Goal: Obtain resource: Obtain resource

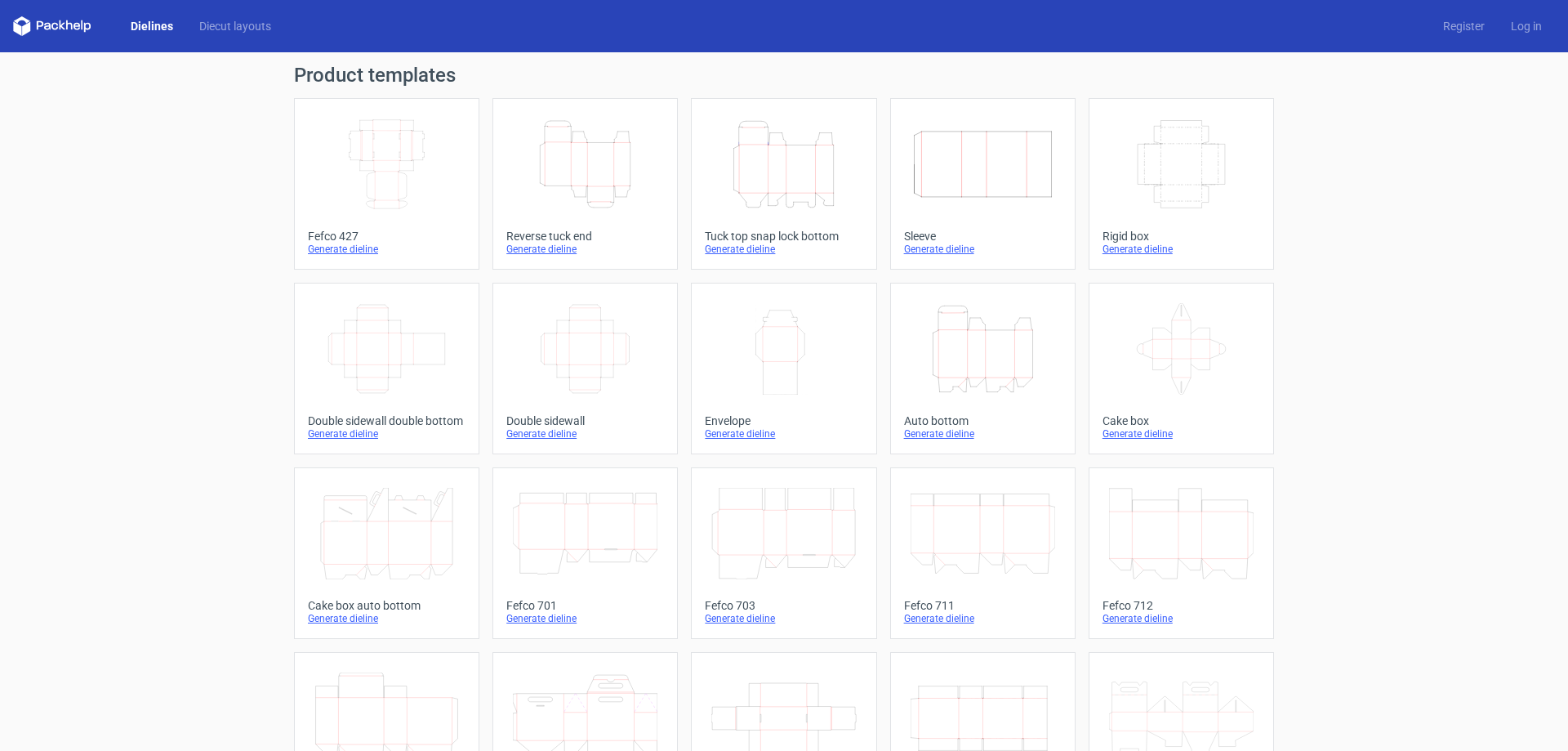
click at [604, 194] on icon "Height Depth Width" at bounding box center [585, 164] width 144 height 92
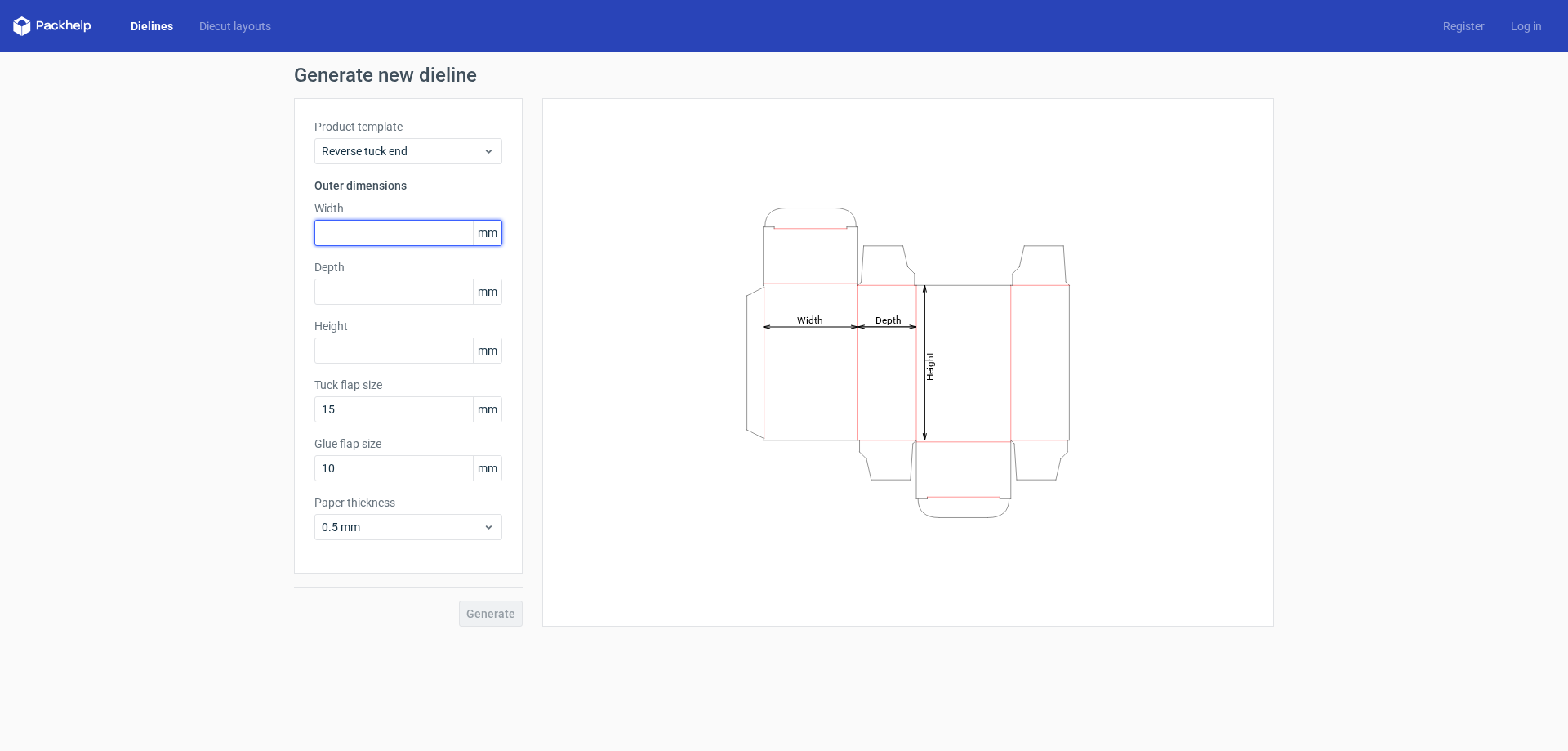
click at [403, 240] on input "text" at bounding box center [408, 232] width 188 height 26
type input "127"
click at [387, 290] on input "text" at bounding box center [408, 291] width 188 height 26
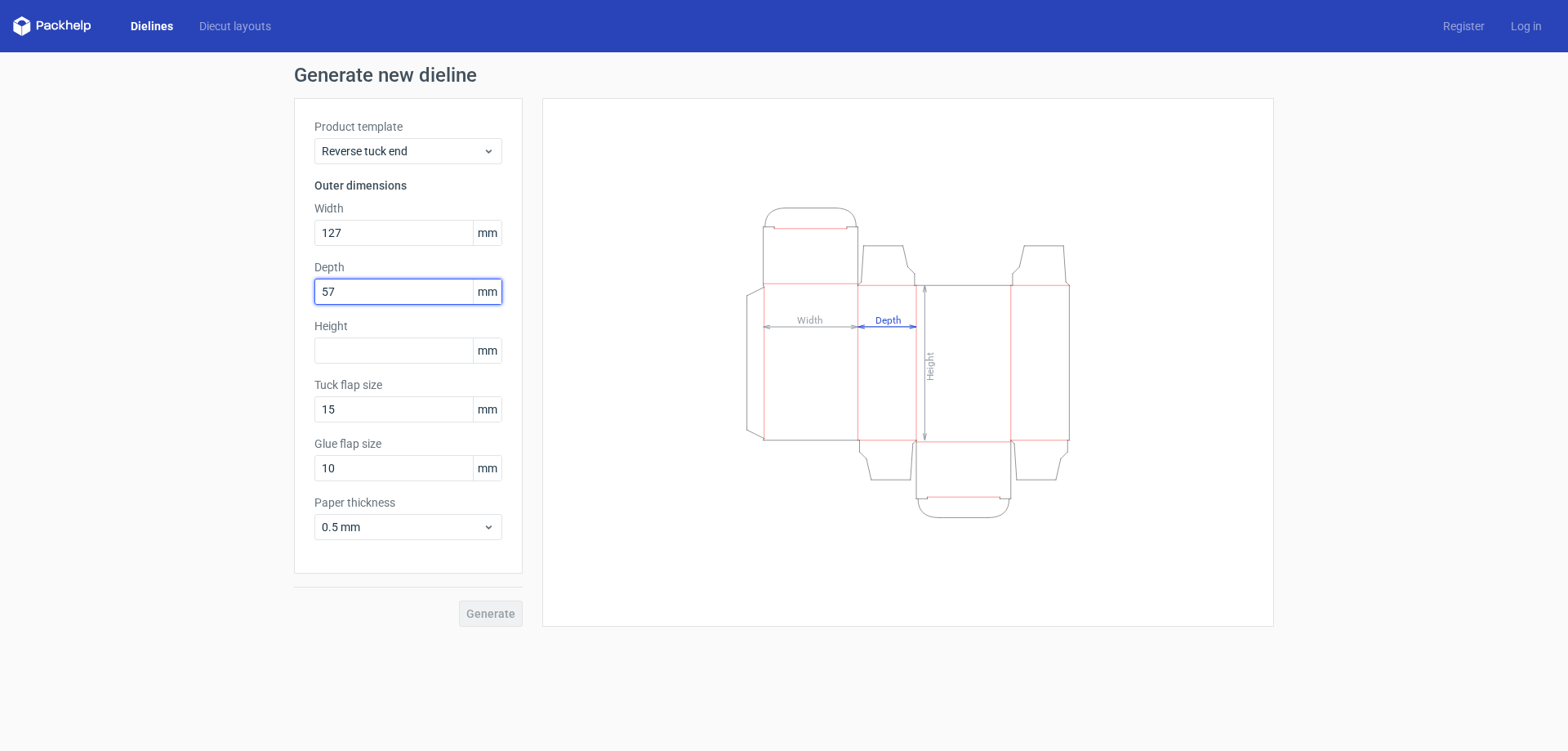
type input "57"
click at [398, 349] on input "text" at bounding box center [408, 350] width 188 height 26
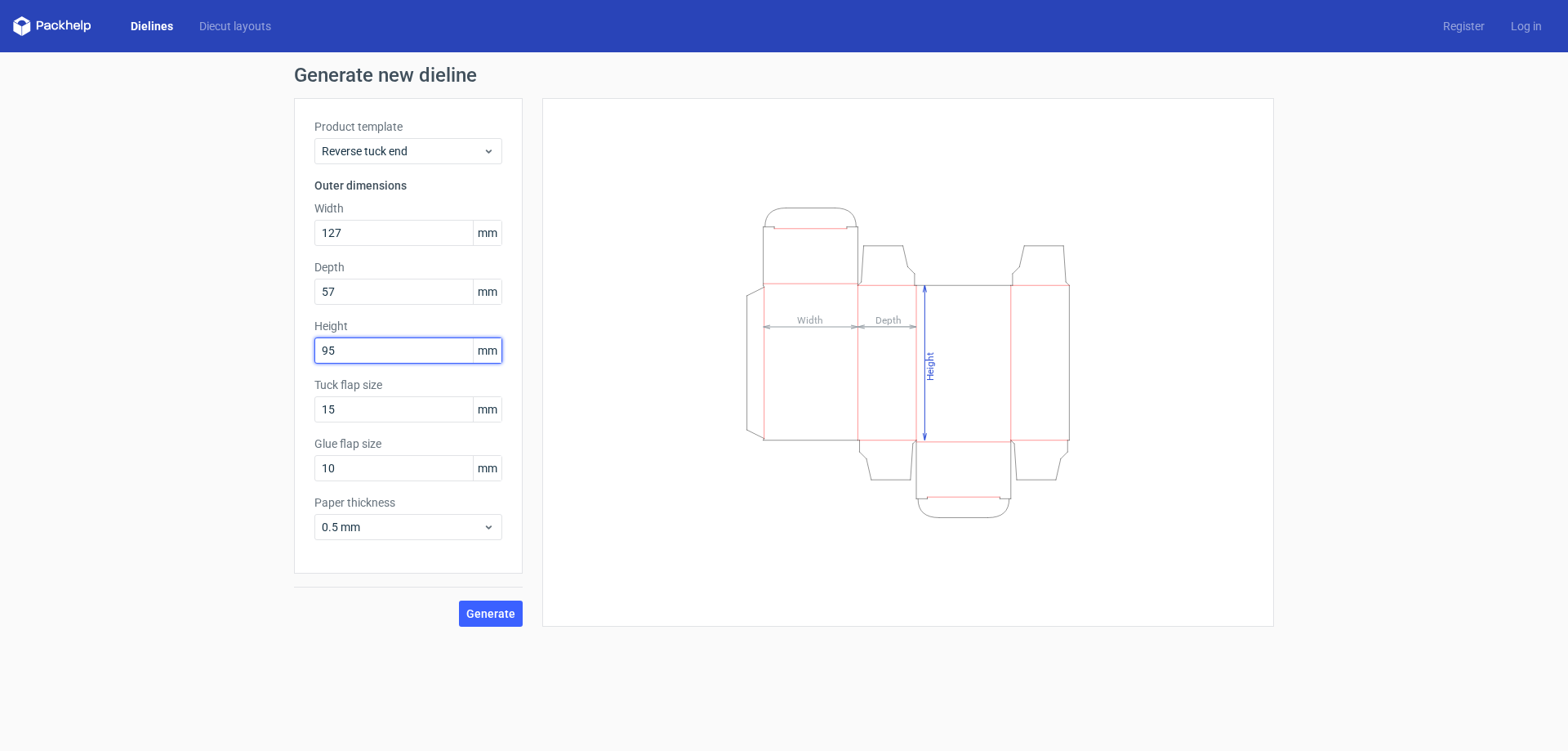
type input "95"
click at [506, 621] on button "Generate" at bounding box center [490, 613] width 63 height 26
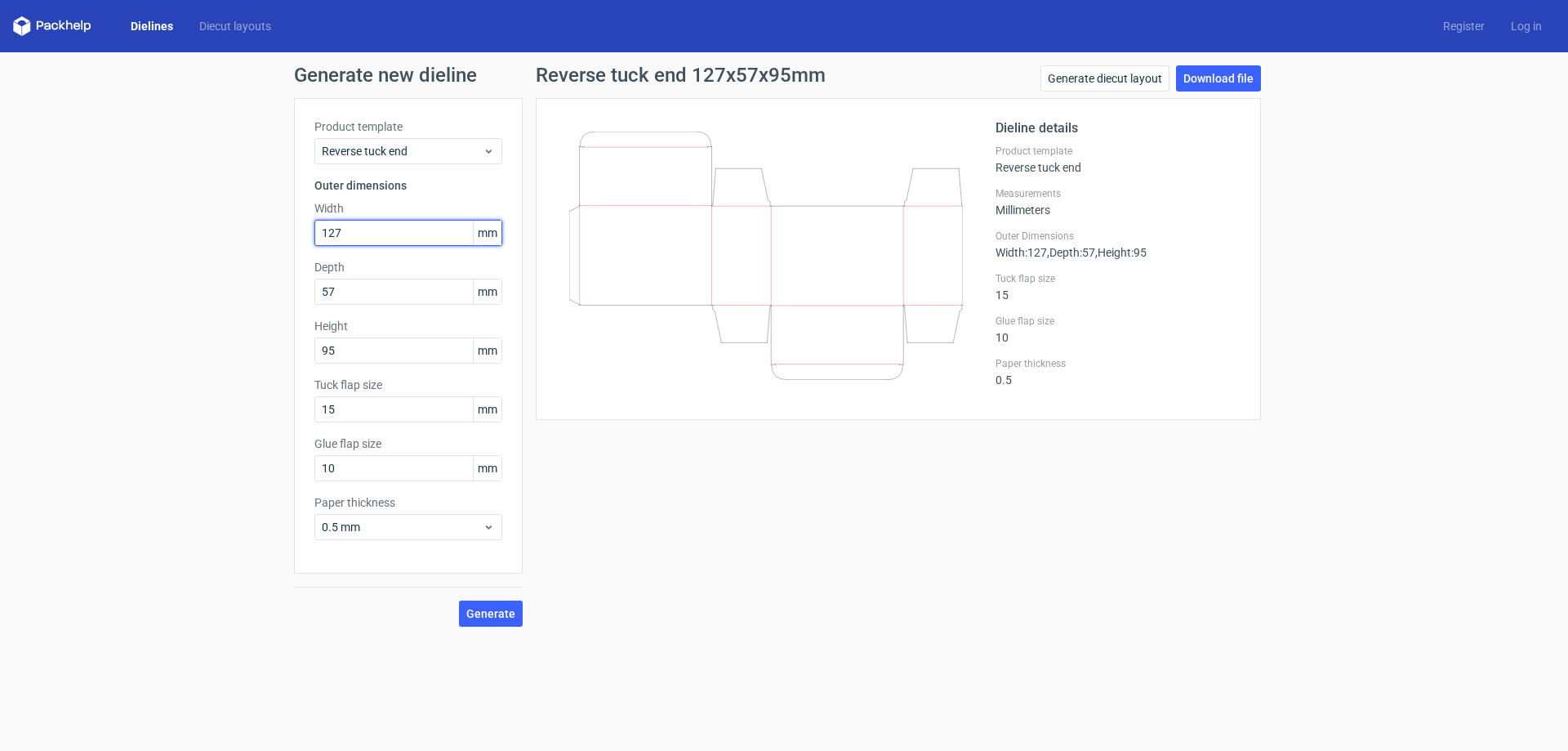
click at [404, 236] on input "127" at bounding box center [408, 232] width 188 height 26
type input "95"
click at [411, 356] on input "95" at bounding box center [408, 350] width 188 height 26
type input "127"
click at [506, 612] on span "Generate" at bounding box center [490, 613] width 49 height 12
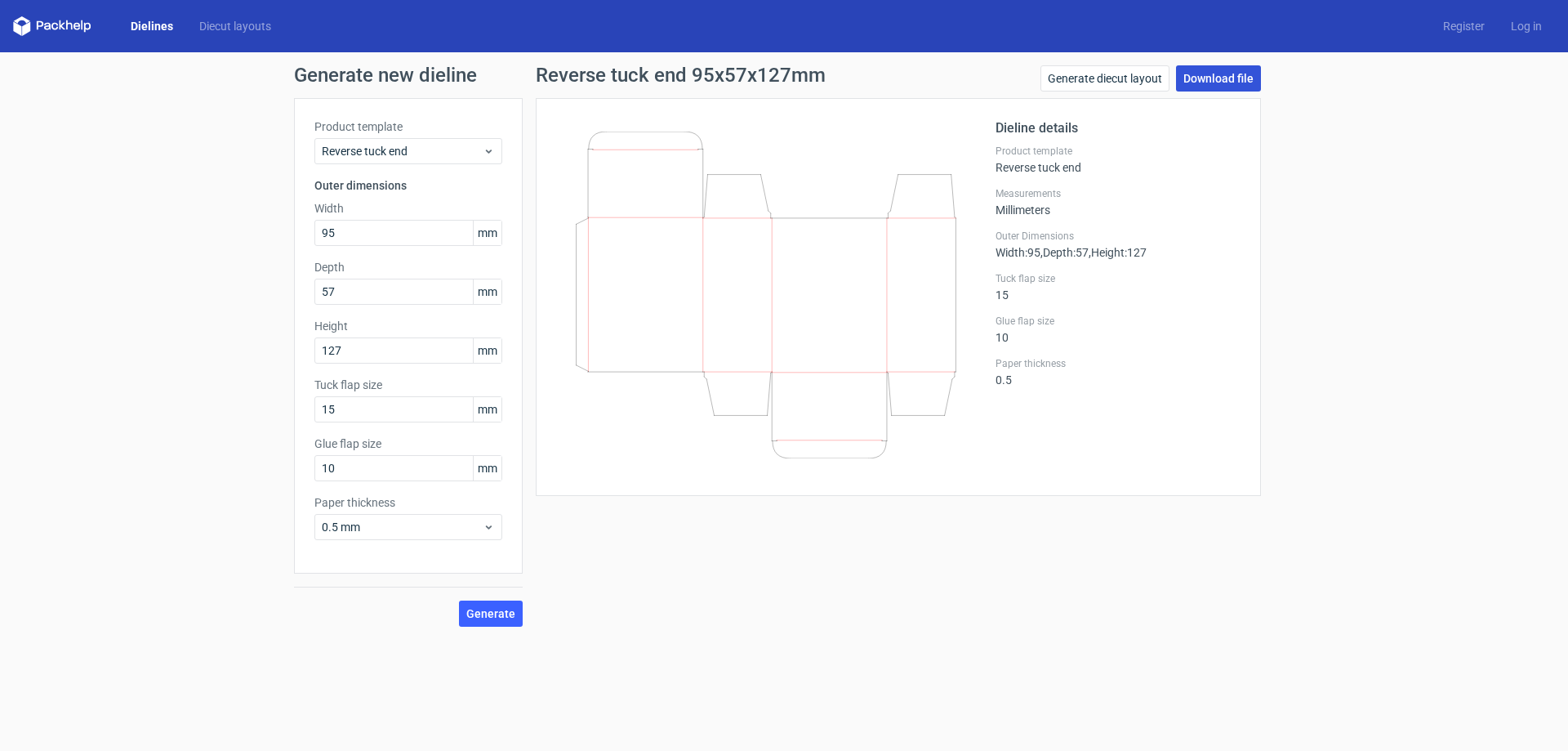
click at [1244, 88] on link "Download file" at bounding box center [1219, 78] width 85 height 26
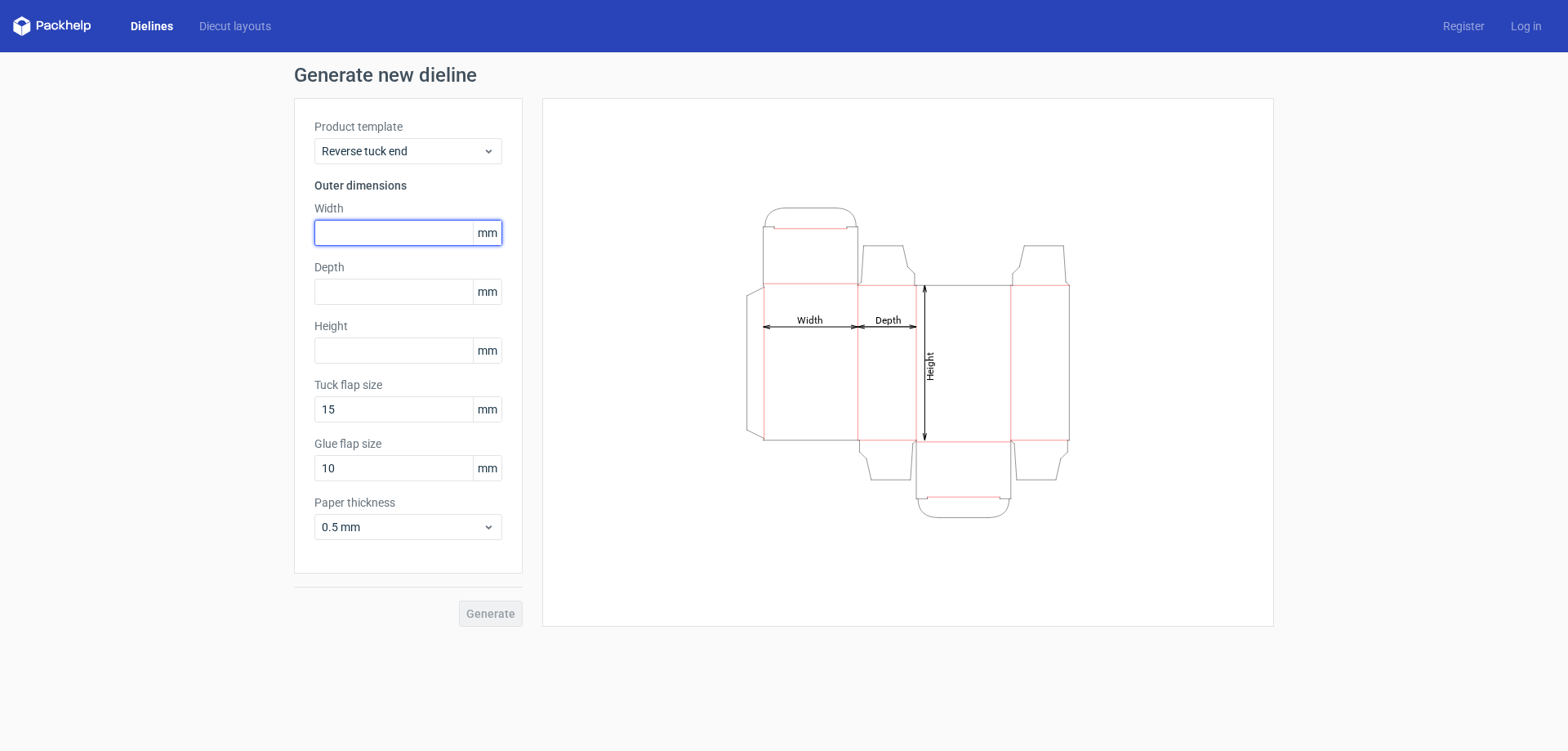
click at [417, 243] on input "text" at bounding box center [408, 232] width 188 height 26
type input "127"
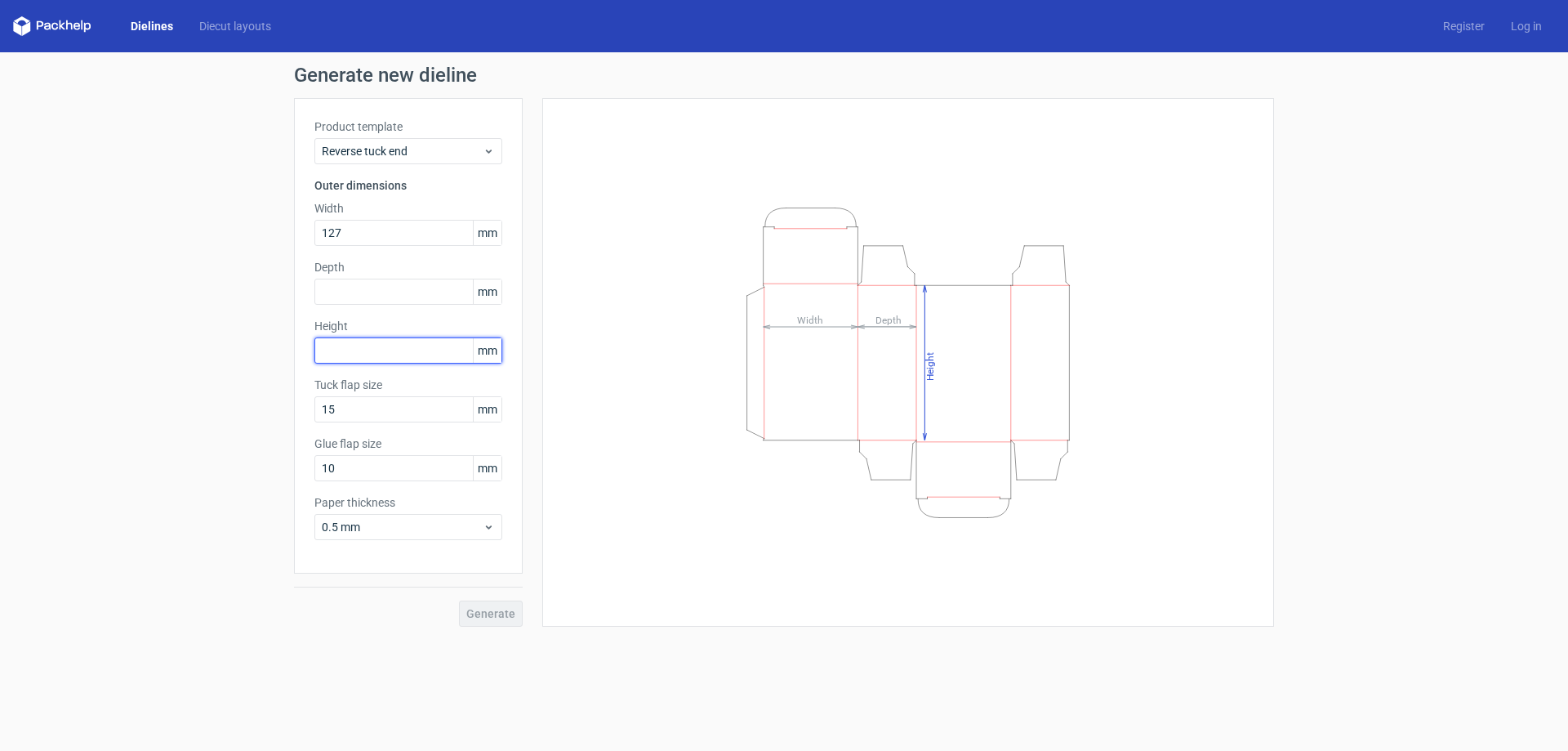
click at [366, 356] on input "text" at bounding box center [408, 350] width 188 height 26
type input "95"
click at [400, 290] on input "text" at bounding box center [408, 291] width 188 height 26
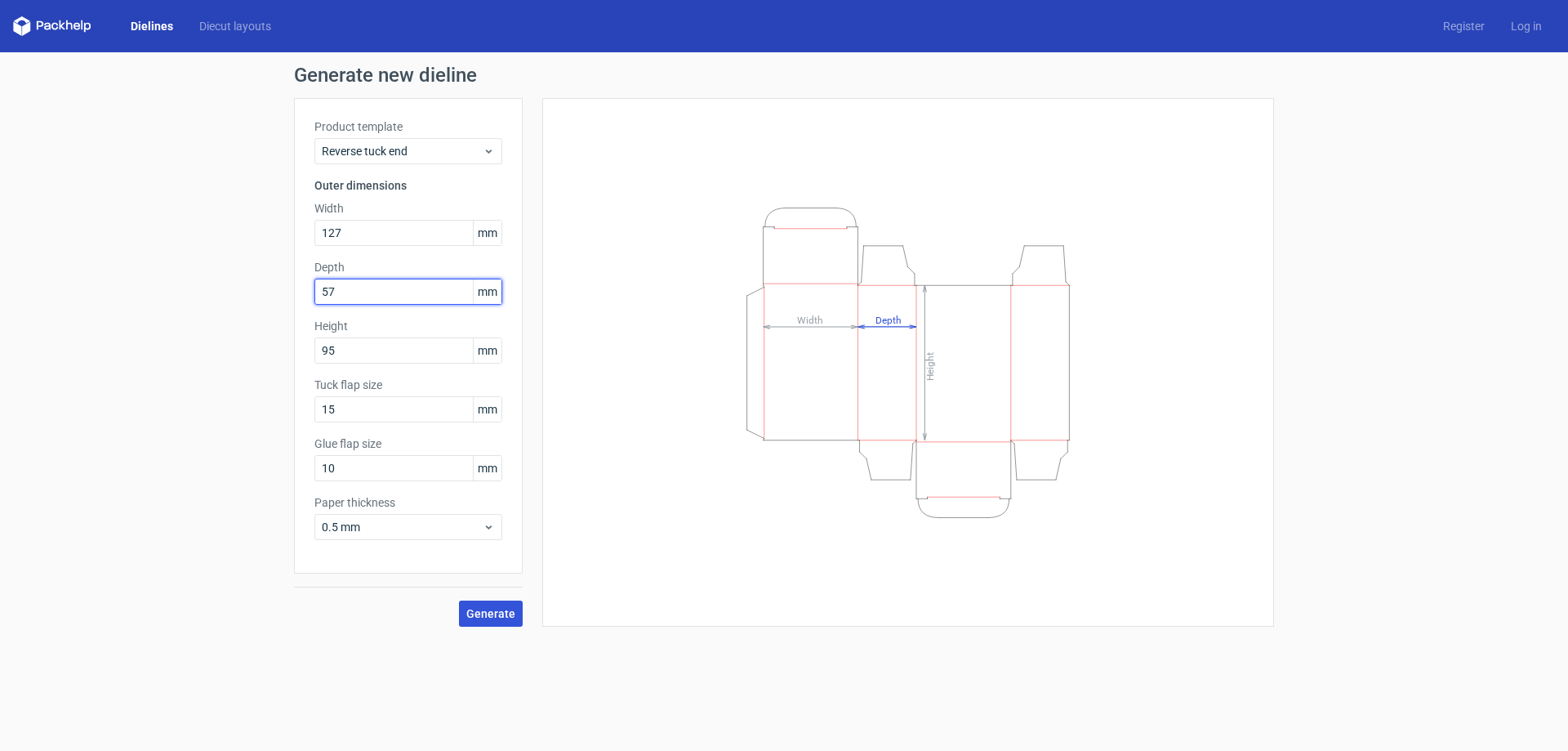
type input "57"
click at [496, 614] on span "Generate" at bounding box center [490, 613] width 49 height 12
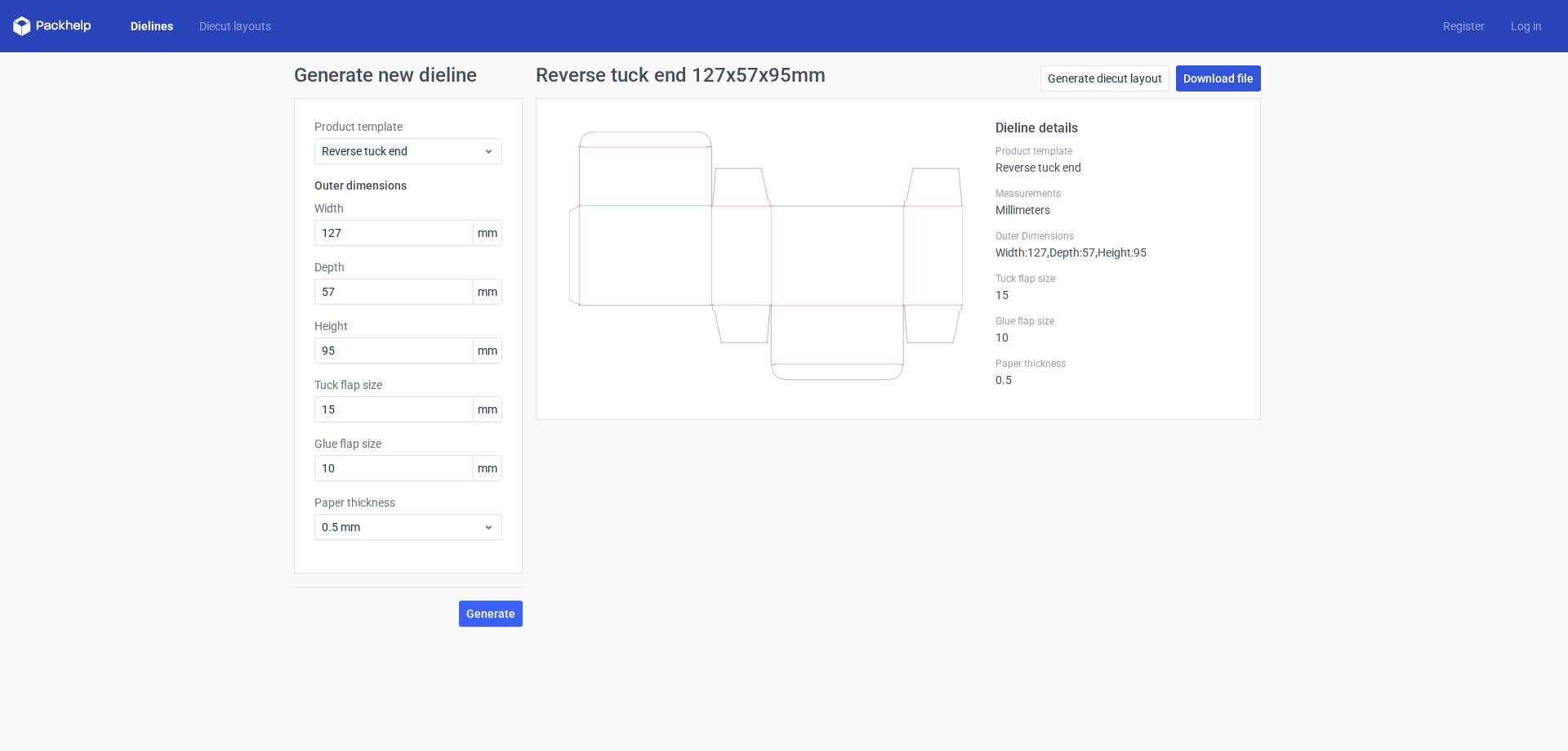
click at [1229, 81] on link "Download file" at bounding box center [1219, 78] width 85 height 26
